Goal: Information Seeking & Learning: Learn about a topic

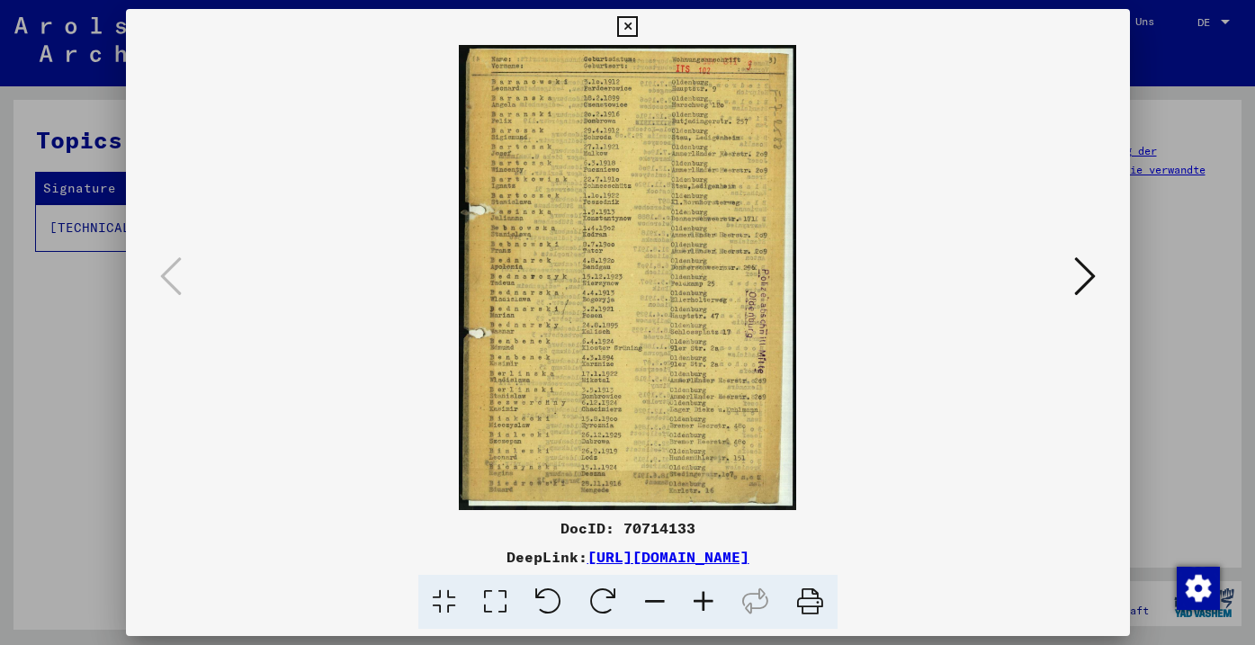
scroll to position [331, 0]
click at [721, 613] on icon at bounding box center [703, 602] width 49 height 55
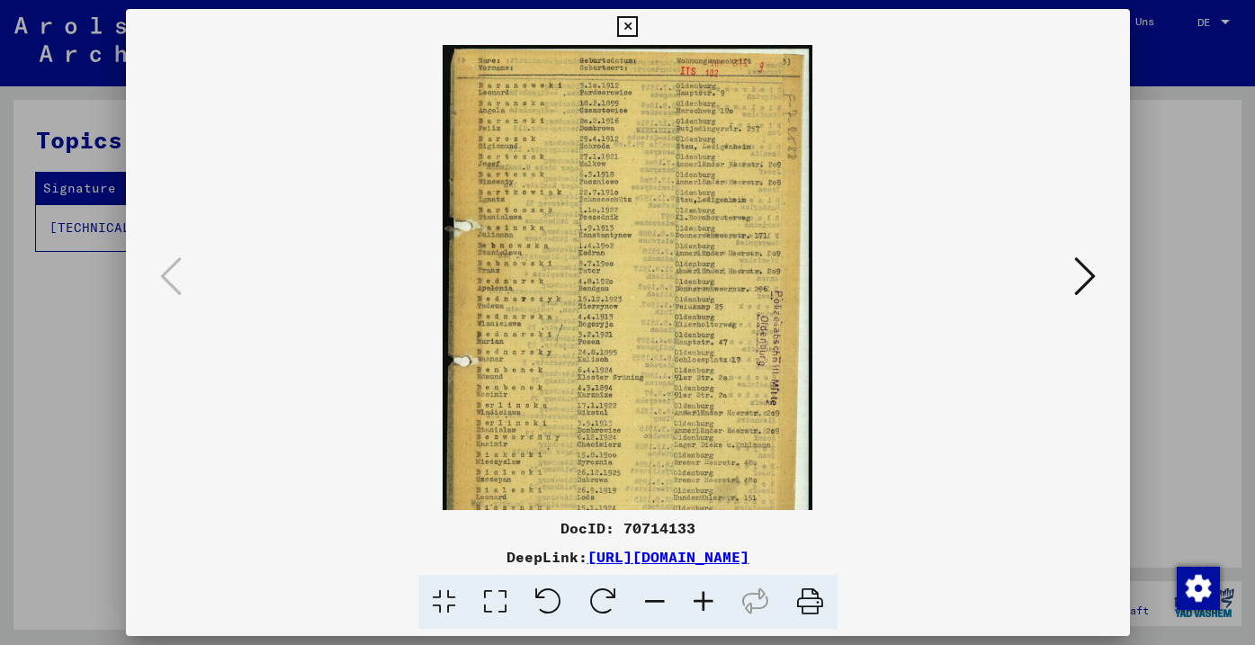
click at [704, 613] on icon at bounding box center [703, 602] width 49 height 55
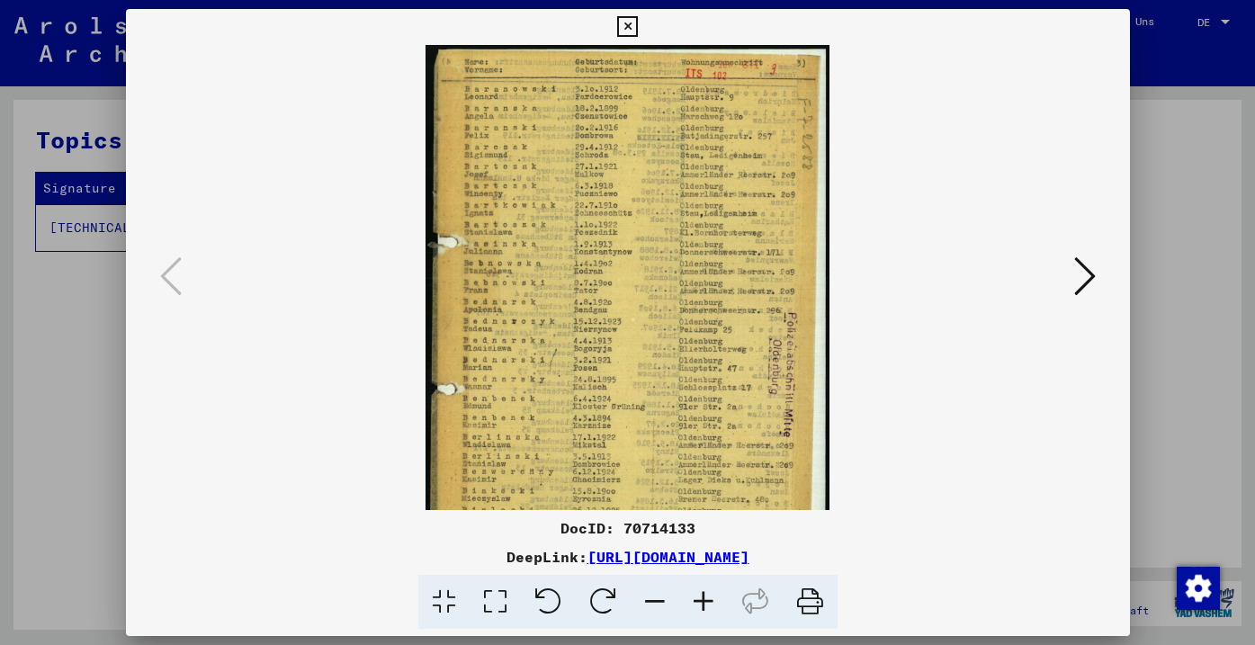
click at [704, 613] on icon at bounding box center [703, 602] width 49 height 55
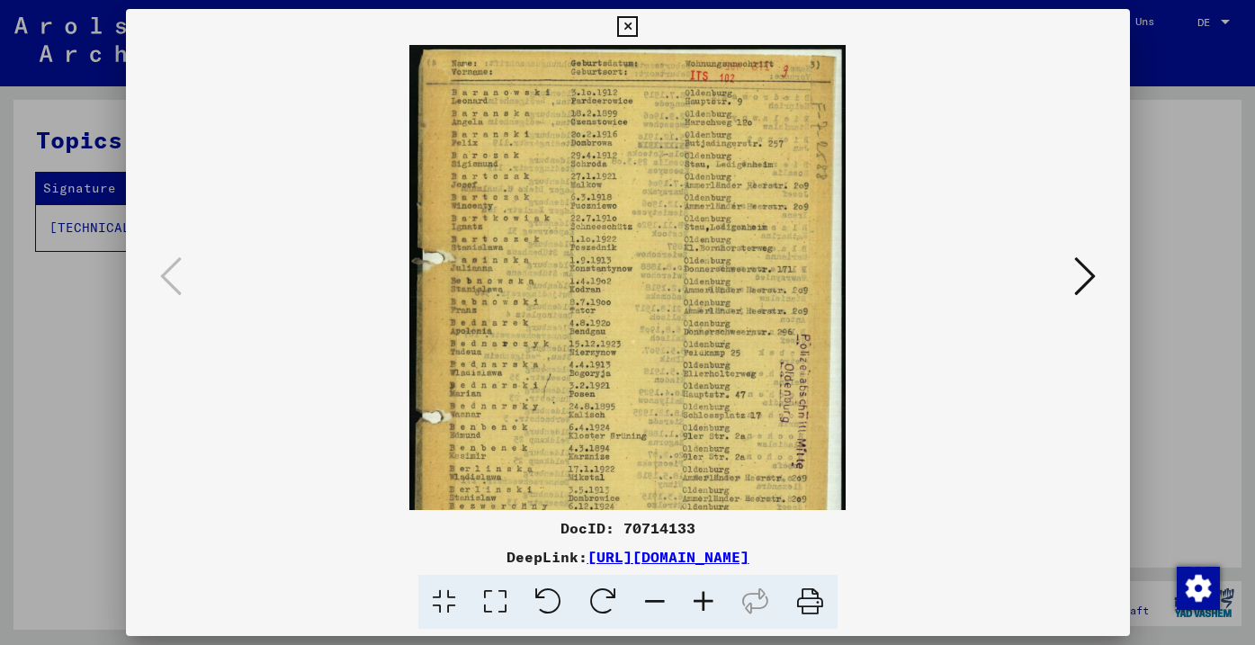
click at [704, 613] on icon at bounding box center [703, 602] width 49 height 55
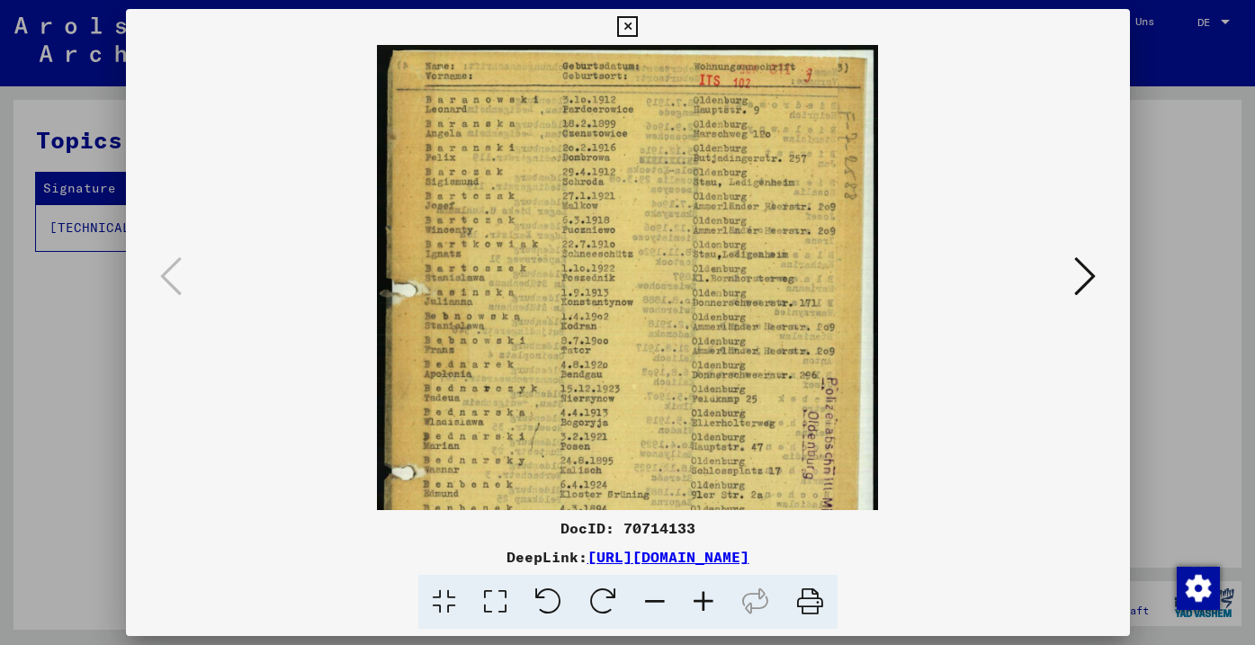
click at [704, 613] on icon at bounding box center [703, 602] width 49 height 55
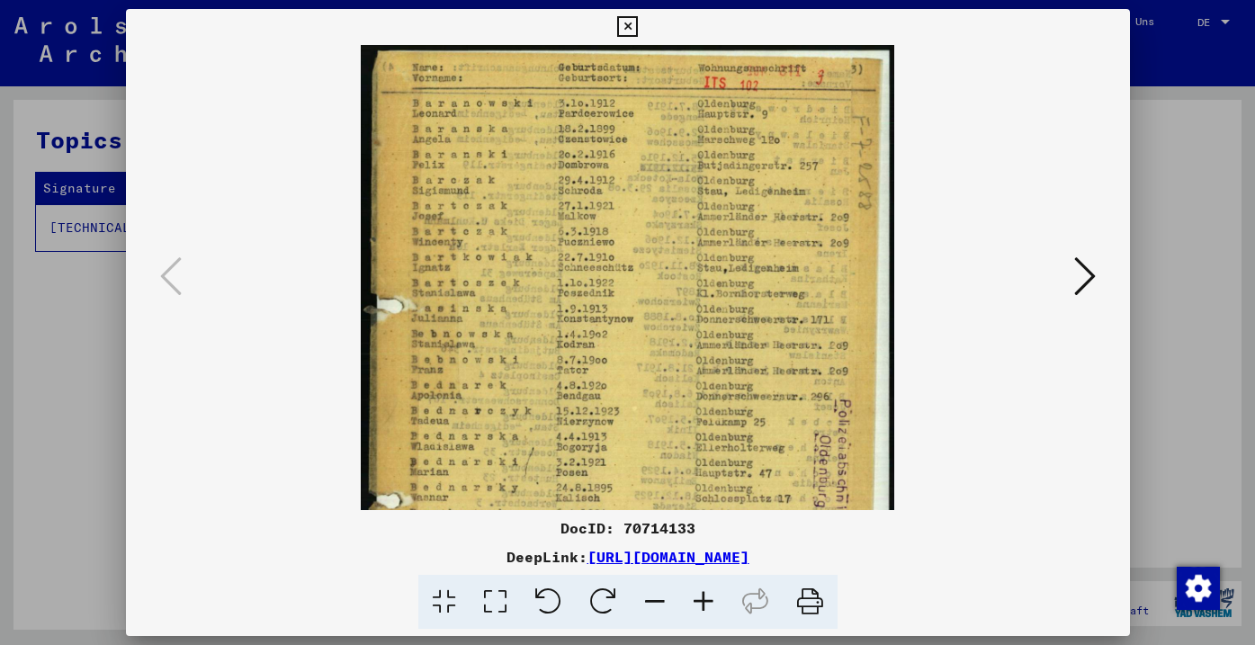
click at [704, 613] on icon at bounding box center [703, 602] width 49 height 55
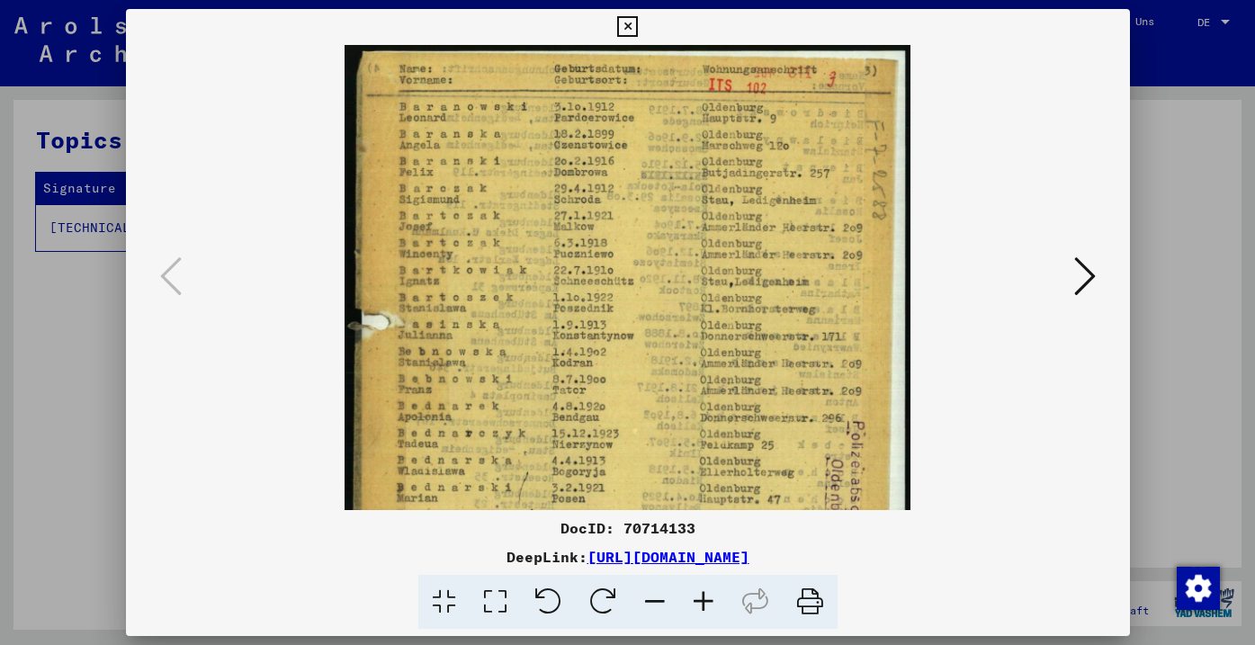
click at [704, 613] on icon at bounding box center [703, 602] width 49 height 55
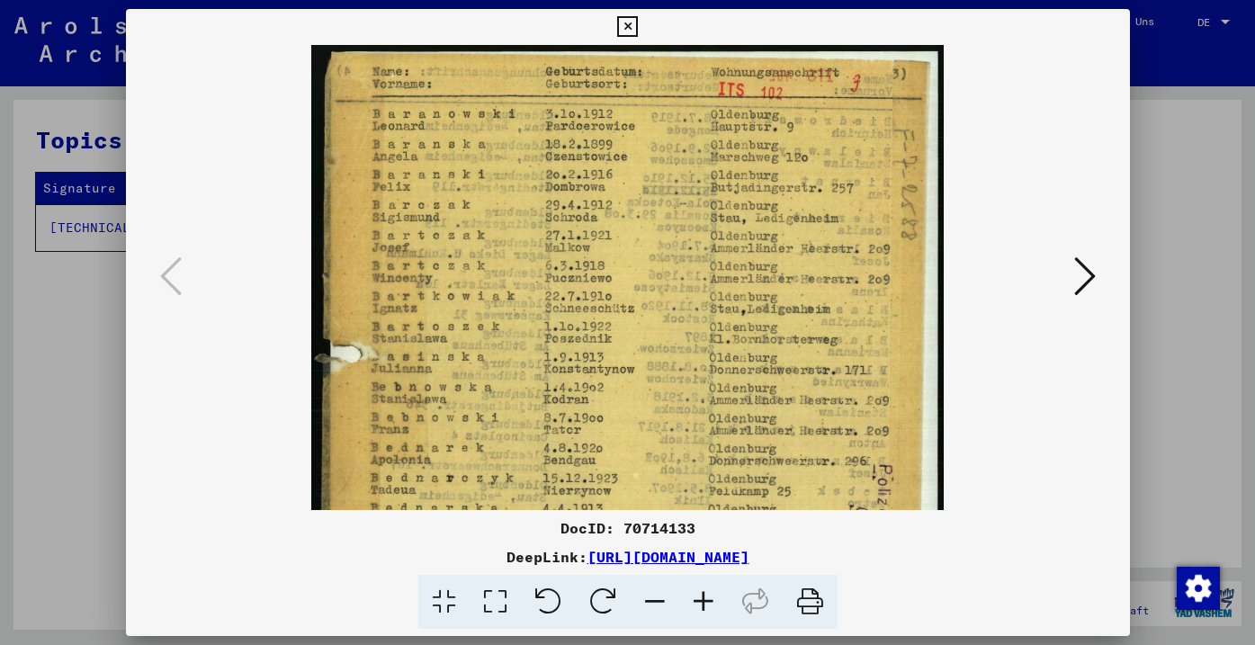
click at [704, 613] on icon at bounding box center [703, 602] width 49 height 55
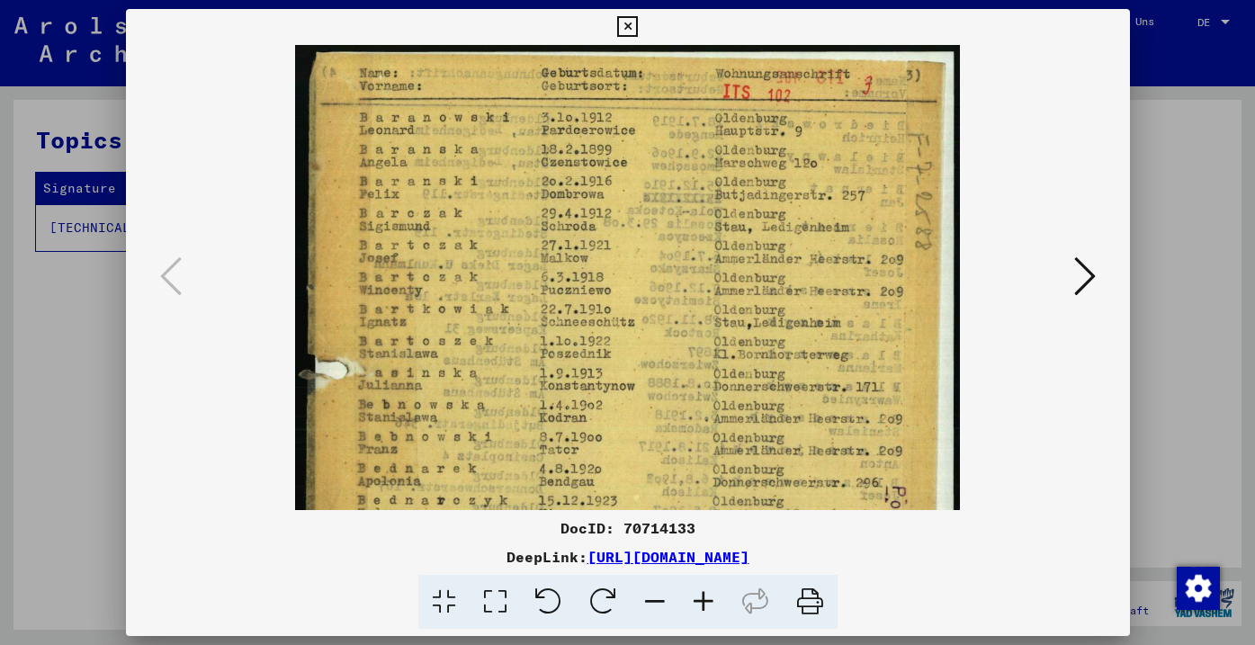
click at [704, 613] on icon at bounding box center [703, 602] width 49 height 55
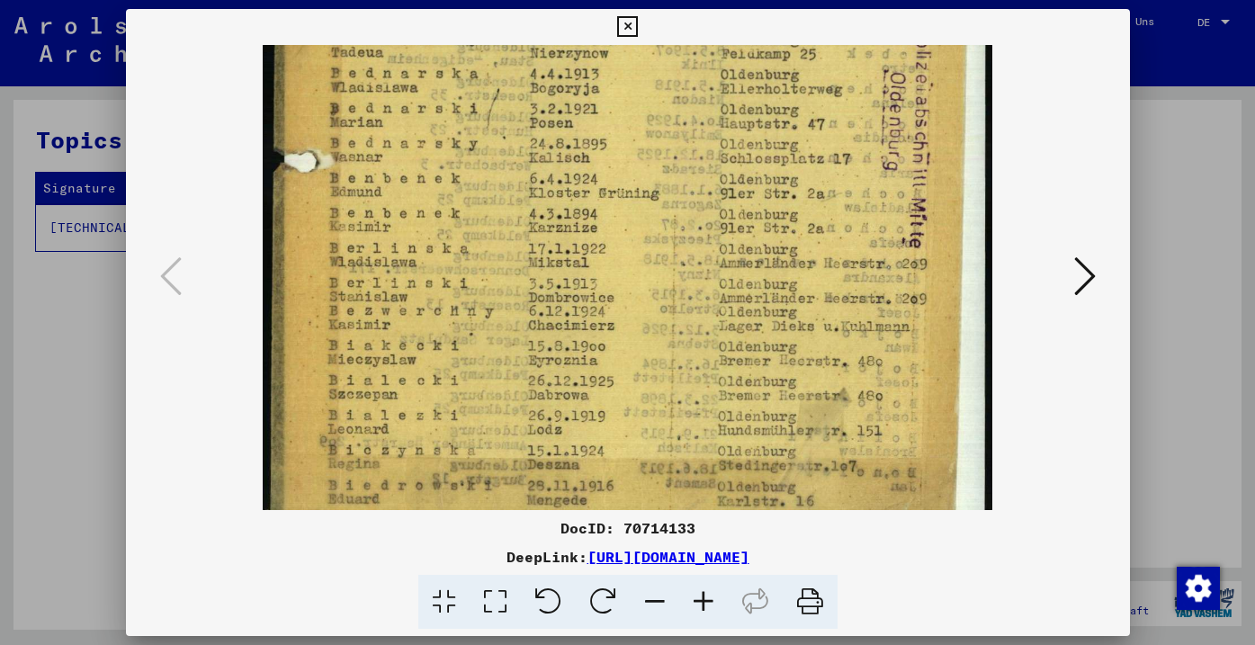
drag, startPoint x: 722, startPoint y: 363, endPoint x: 756, endPoint y: -143, distance: 507.7
click at [756, 0] on html "Suchen Archiv erkunden Spenden Newsletter Hilfe Kontakt Über Uns Suchen Archiv …" at bounding box center [627, 322] width 1255 height 645
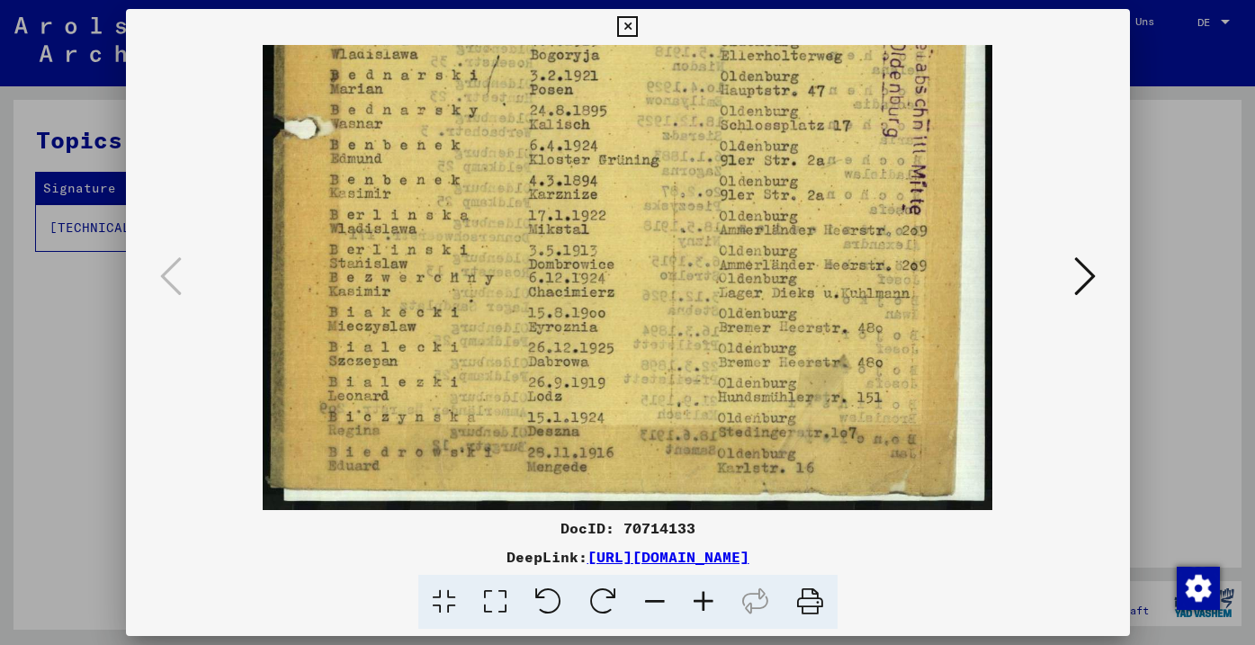
drag, startPoint x: 762, startPoint y: 304, endPoint x: 762, endPoint y: 170, distance: 134.1
click at [762, 170] on img at bounding box center [628, 7] width 730 height 1005
click at [1086, 262] on icon at bounding box center [1085, 276] width 22 height 43
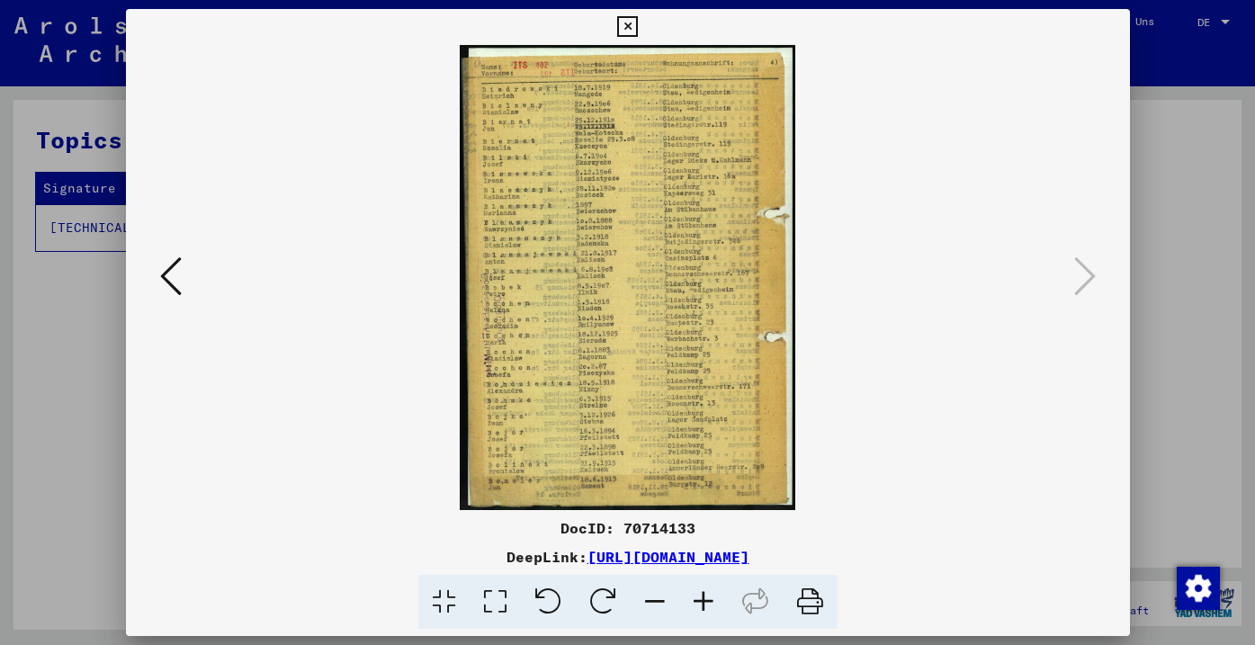
click at [716, 605] on icon at bounding box center [703, 602] width 49 height 55
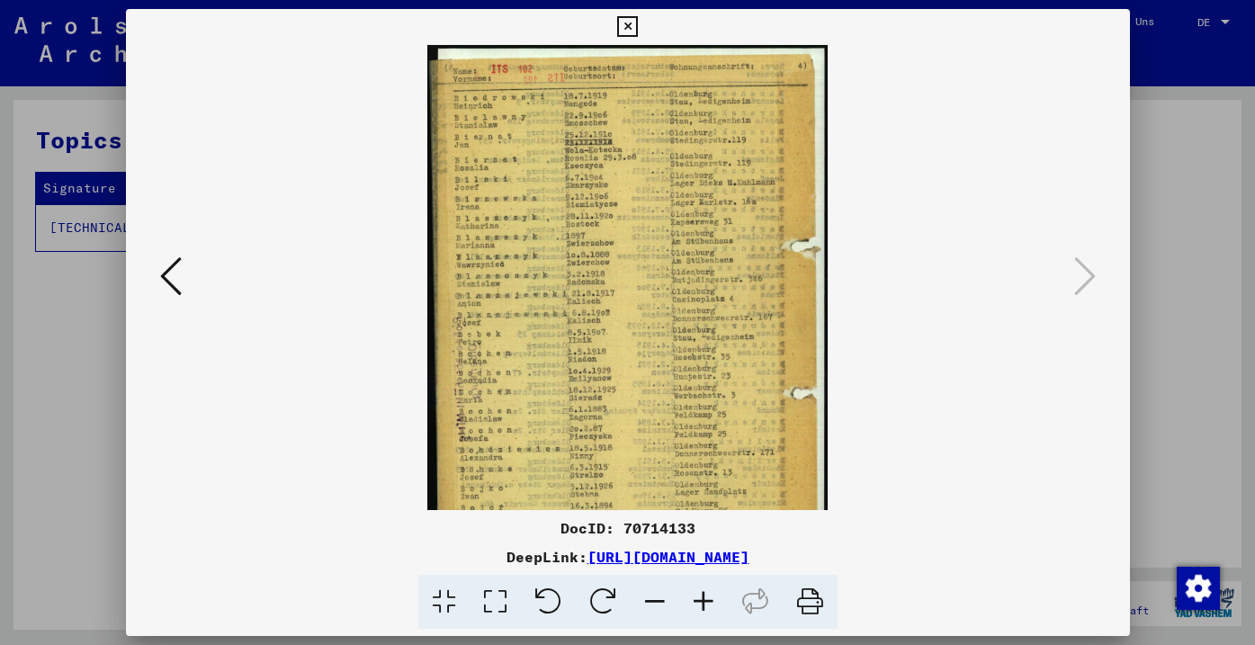
click at [716, 605] on icon at bounding box center [703, 602] width 49 height 55
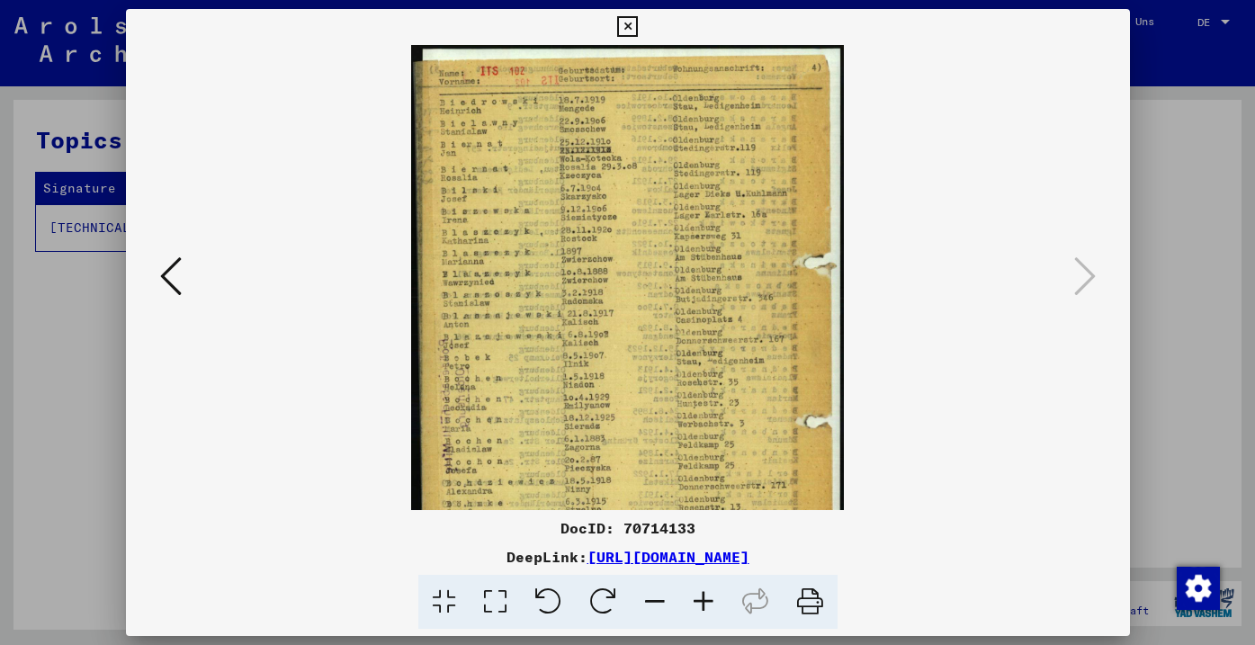
click at [716, 605] on icon at bounding box center [703, 602] width 49 height 55
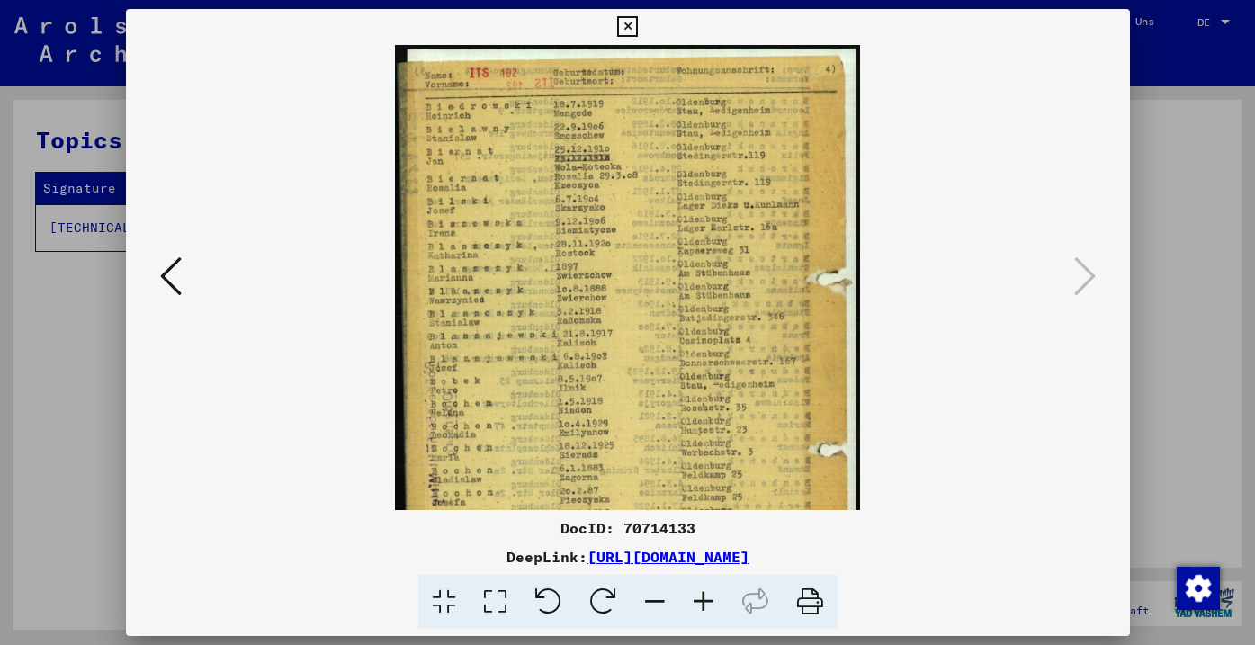
click at [716, 605] on icon at bounding box center [703, 602] width 49 height 55
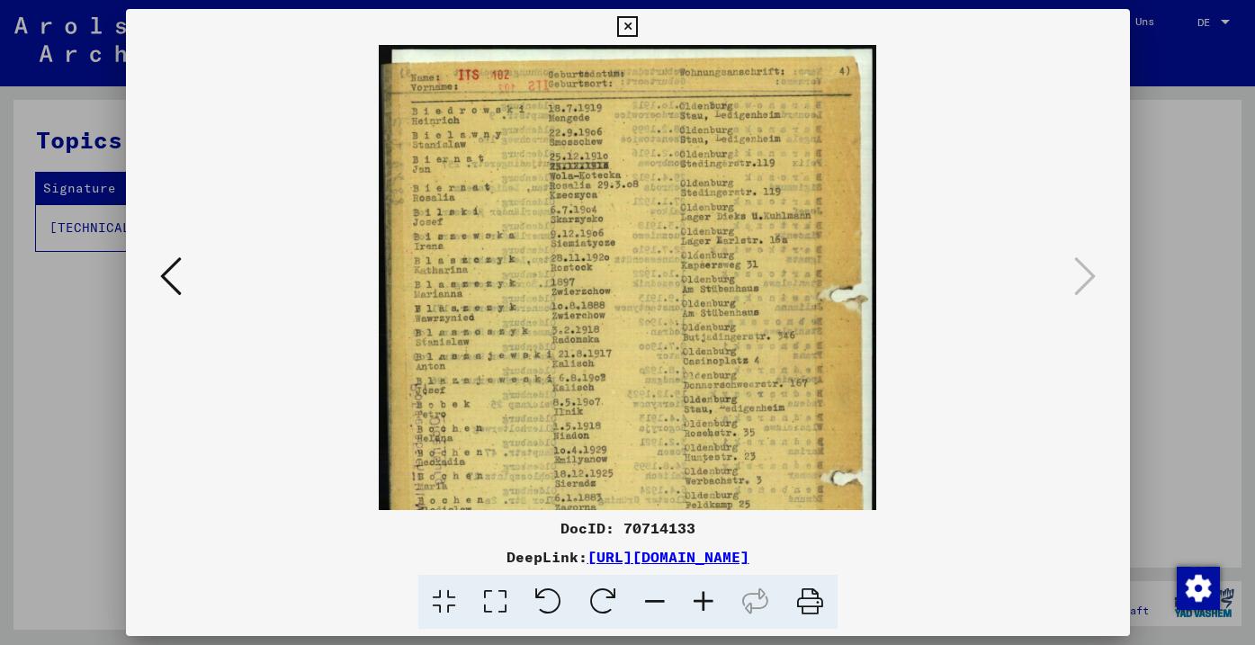
click at [716, 605] on icon at bounding box center [703, 602] width 49 height 55
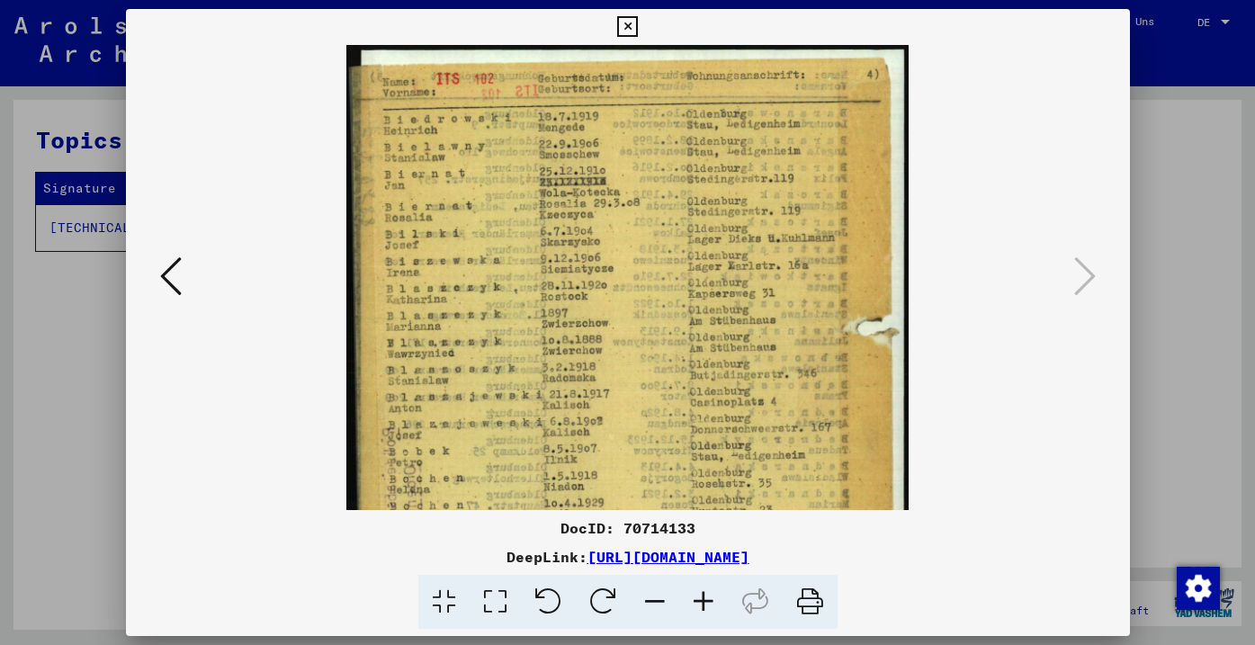
click at [716, 605] on icon at bounding box center [703, 602] width 49 height 55
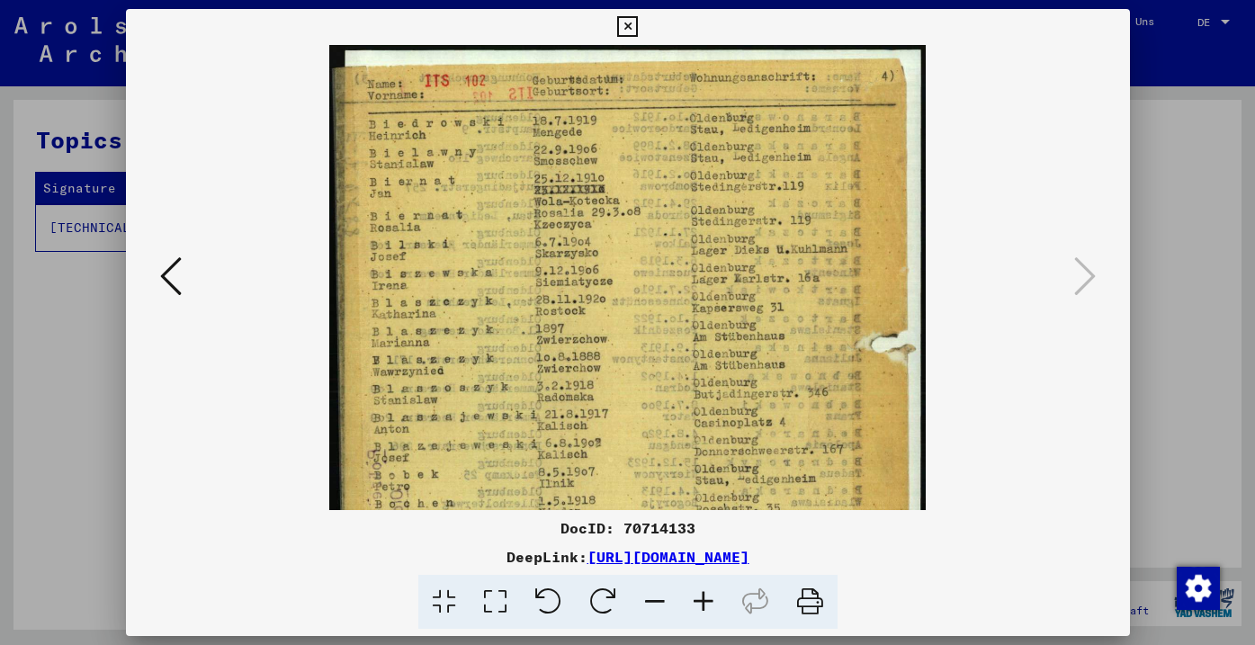
click at [716, 605] on icon at bounding box center [703, 602] width 49 height 55
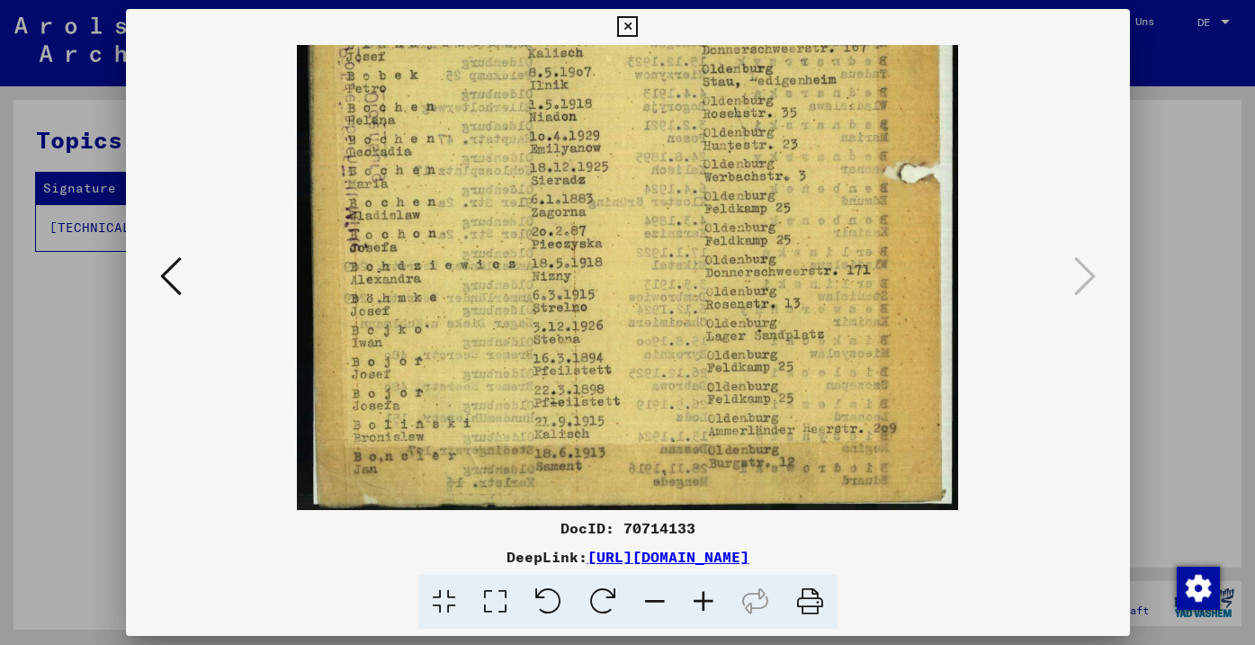
drag, startPoint x: 674, startPoint y: 377, endPoint x: 672, endPoint y: -113, distance: 490.3
click at [672, 0] on html "Suchen Archiv erkunden Spenden Newsletter Hilfe Kontakt Über Uns Suchen Archiv …" at bounding box center [627, 322] width 1255 height 645
